Goal: Communication & Community: Connect with others

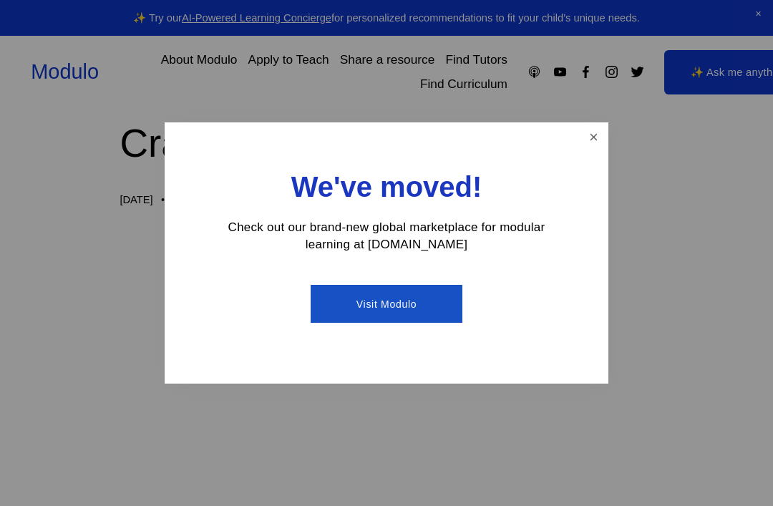
scroll to position [21, 0]
click at [423, 323] on link "Visit Modulo" at bounding box center [386, 304] width 151 height 38
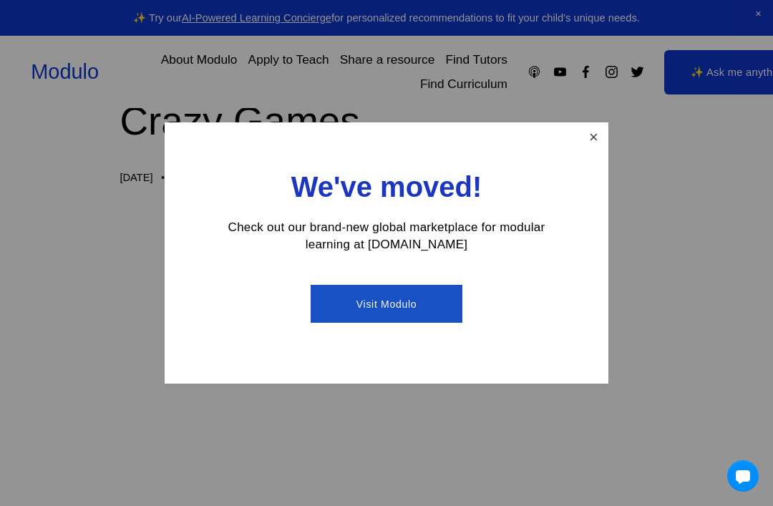
click at [594, 149] on link "Close" at bounding box center [593, 137] width 25 height 25
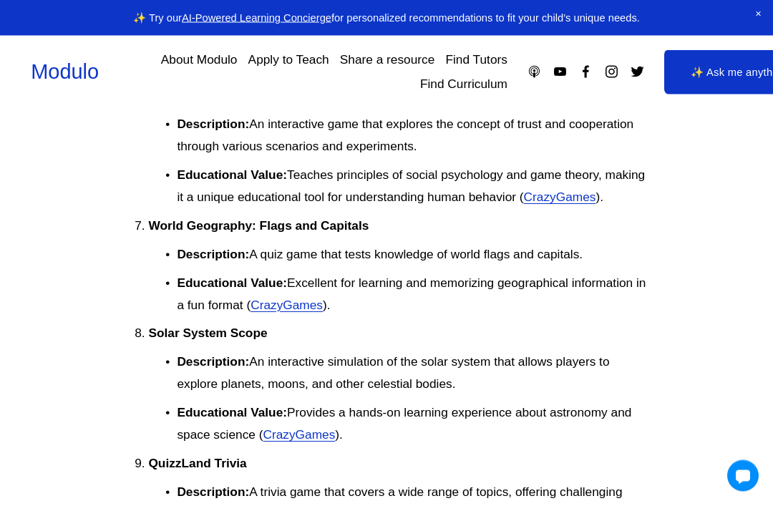
scroll to position [2181, 0]
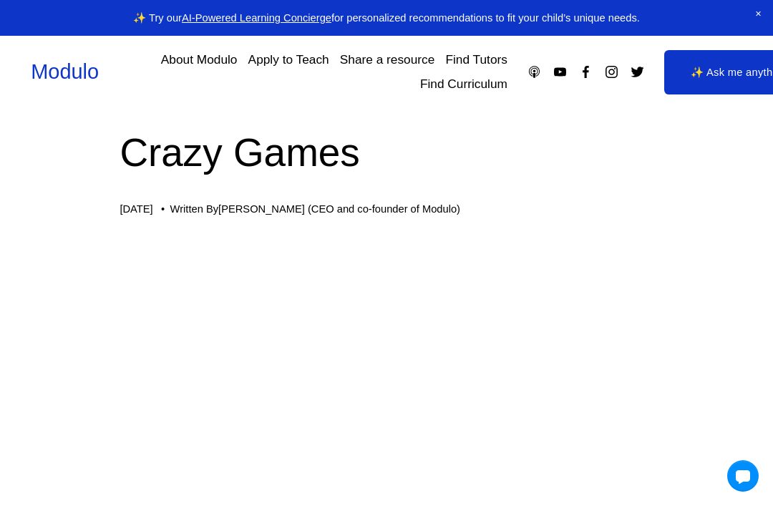
scroll to position [14, 0]
click at [740, 78] on link "✨ Ask me anything" at bounding box center [739, 72] width 149 height 44
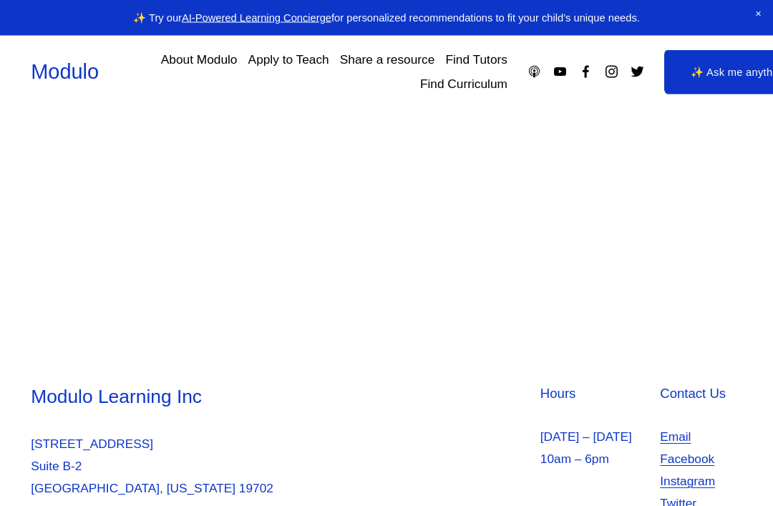
scroll to position [24, 0]
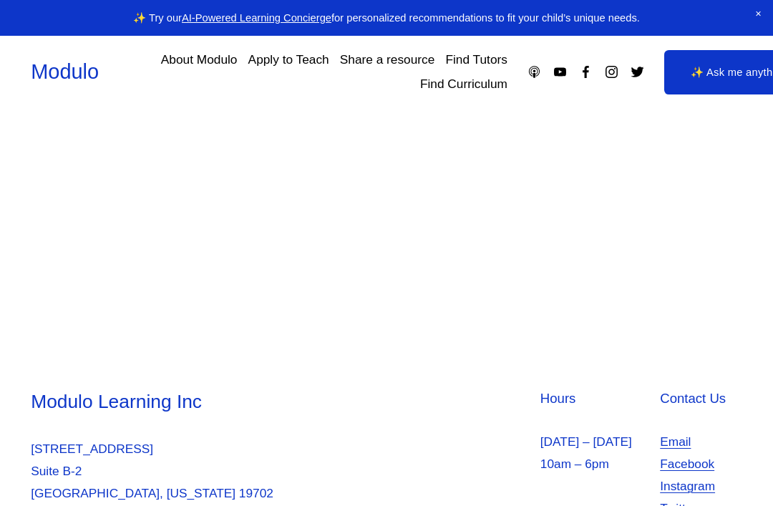
click at [720, 70] on link "✨ Ask me anything" at bounding box center [739, 72] width 149 height 44
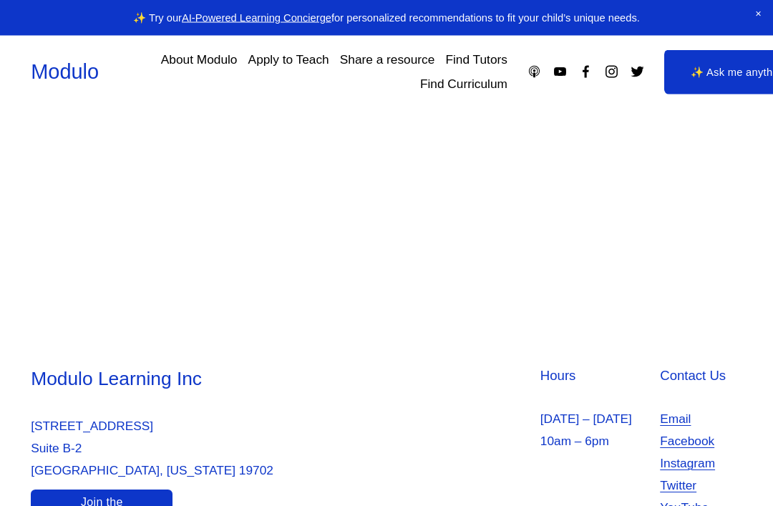
scroll to position [46, 0]
click at [155, 506] on link "Join the Community" at bounding box center [102, 510] width 142 height 39
